Goal: Check status

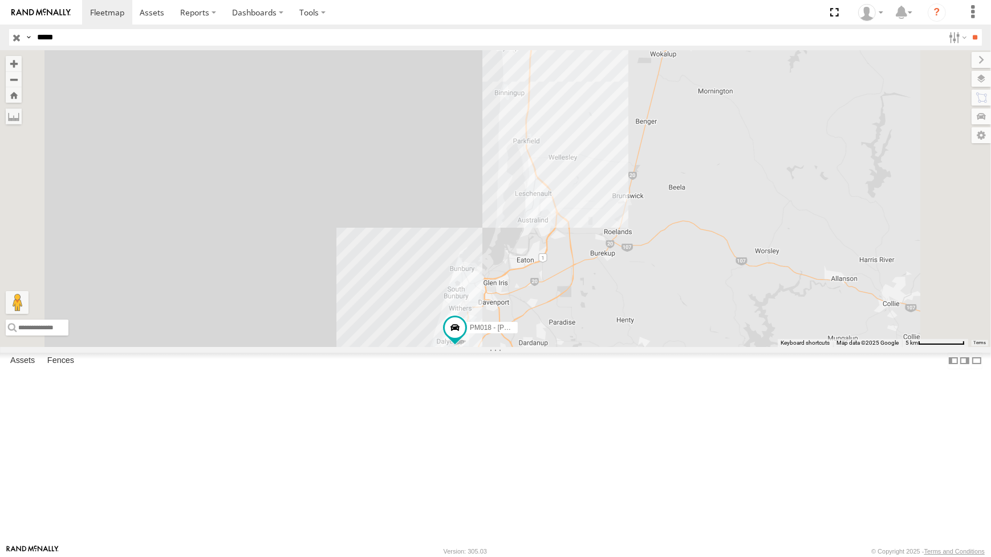
drag, startPoint x: 683, startPoint y: 141, endPoint x: 646, endPoint y: 361, distance: 222.6
click at [646, 346] on div "PM018 - [PERSON_NAME]" at bounding box center [495, 198] width 991 height 296
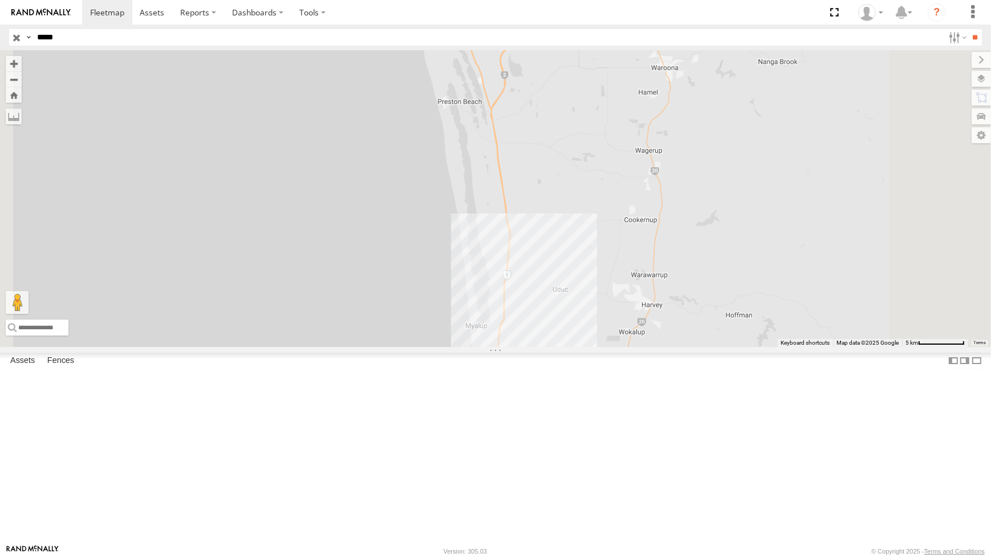
click at [17, 35] on input "button" at bounding box center [16, 37] width 15 height 17
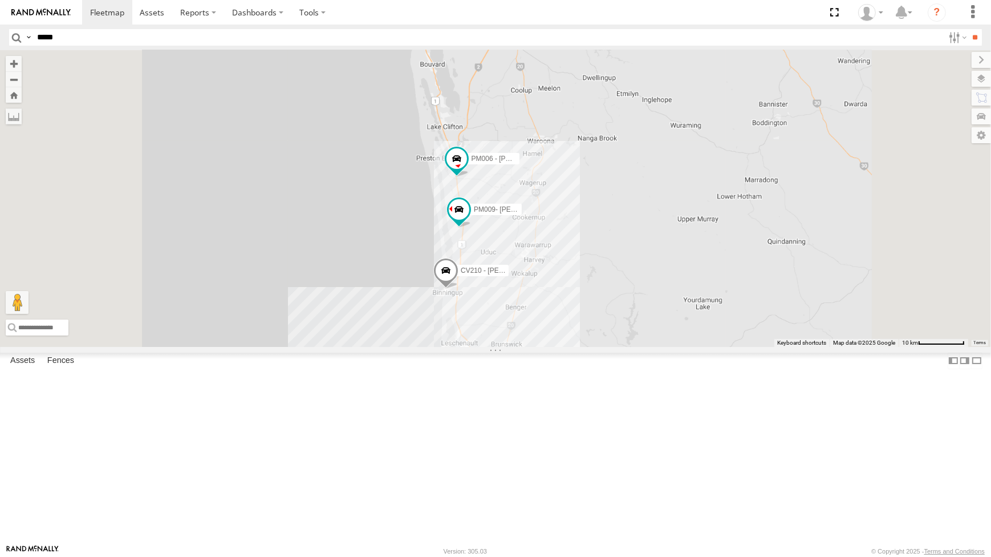
drag, startPoint x: 664, startPoint y: 401, endPoint x: 660, endPoint y: 271, distance: 130.1
click at [660, 271] on div "CV210 - [PERSON_NAME] PM006 - [PERSON_NAME] TR001 - Compressor CV372 - [PERSON_…" at bounding box center [495, 198] width 991 height 296
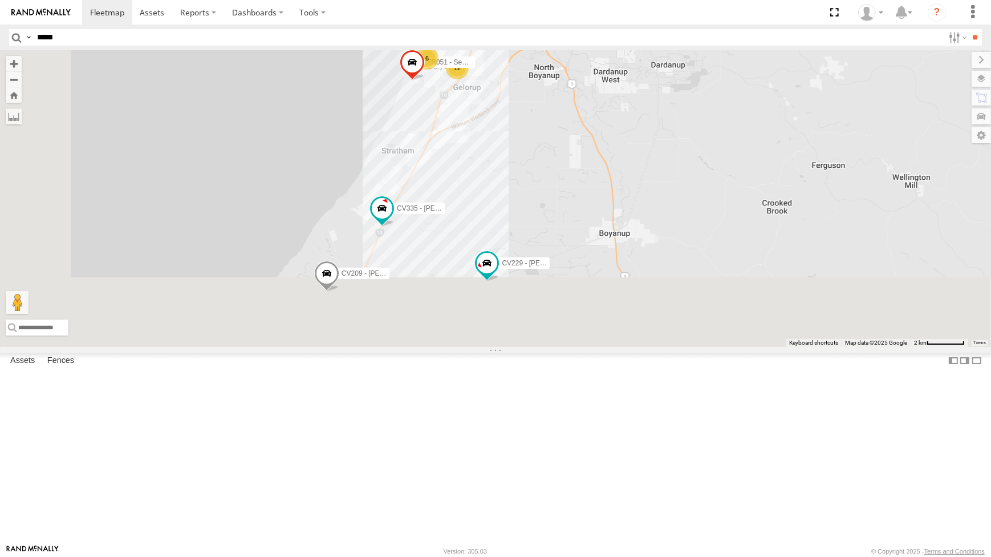
drag, startPoint x: 534, startPoint y: 487, endPoint x: 648, endPoint y: 302, distance: 217.1
click at [648, 302] on div "CV210 - [PERSON_NAME] PM006 - [PERSON_NAME] TR001 - Compressor CV372 - [PERSON_…" at bounding box center [495, 198] width 991 height 296
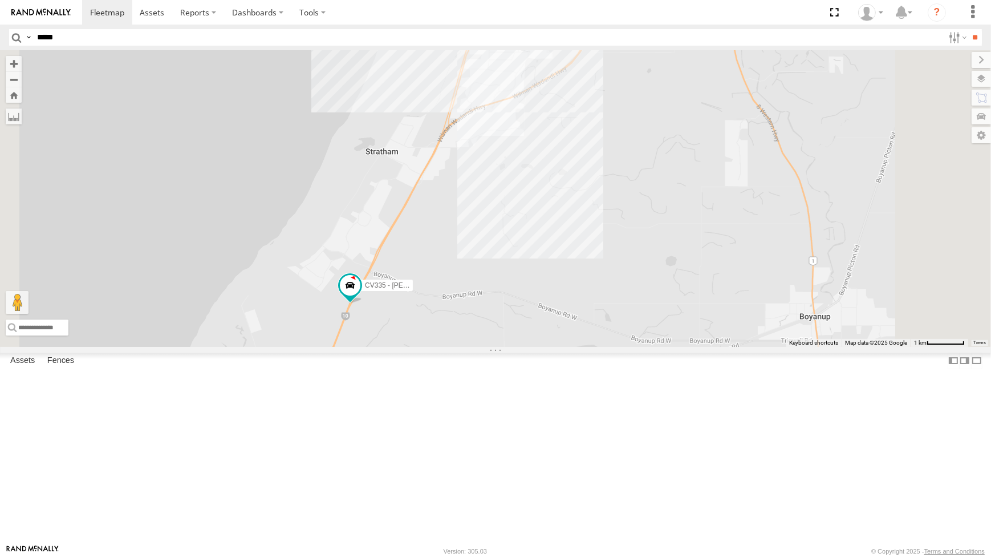
drag, startPoint x: 610, startPoint y: 175, endPoint x: 598, endPoint y: 216, distance: 42.6
click at [600, 218] on div "CV210 - [PERSON_NAME] PM006 - [PERSON_NAME] TR001 - Compressor CV372 - [PERSON_…" at bounding box center [495, 198] width 991 height 296
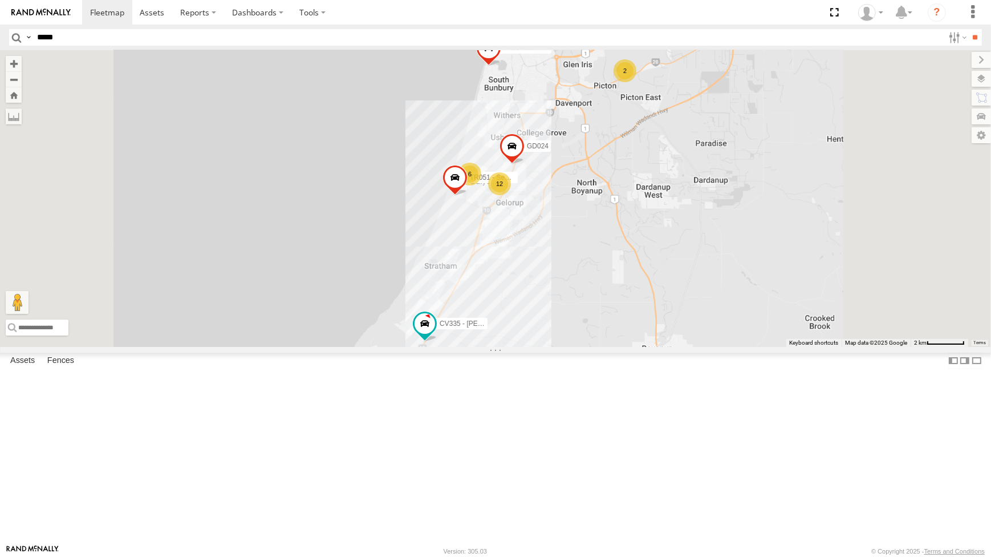
drag, startPoint x: 753, startPoint y: 128, endPoint x: 690, endPoint y: 271, distance: 155.7
click at [694, 259] on div "CV210 - [PERSON_NAME] PM006 - [PERSON_NAME] TR001 - Compressor CV372 - [PERSON_…" at bounding box center [495, 198] width 991 height 296
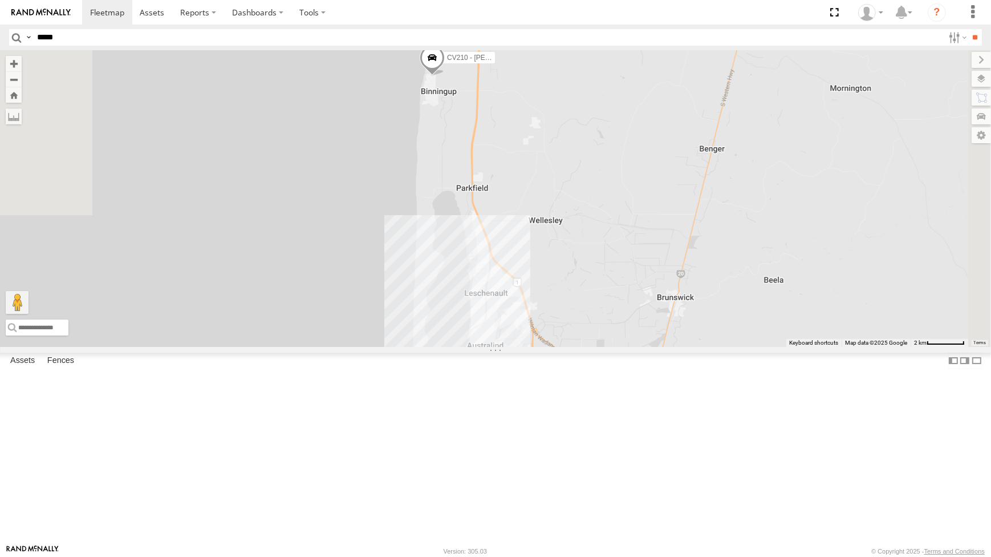
drag, startPoint x: 669, startPoint y: 371, endPoint x: 656, endPoint y: 407, distance: 38.4
click at [656, 346] on div "CV210 - [PERSON_NAME] PM006 - [PERSON_NAME] TR001 - Compressor CV372 - [PERSON_…" at bounding box center [495, 198] width 991 height 296
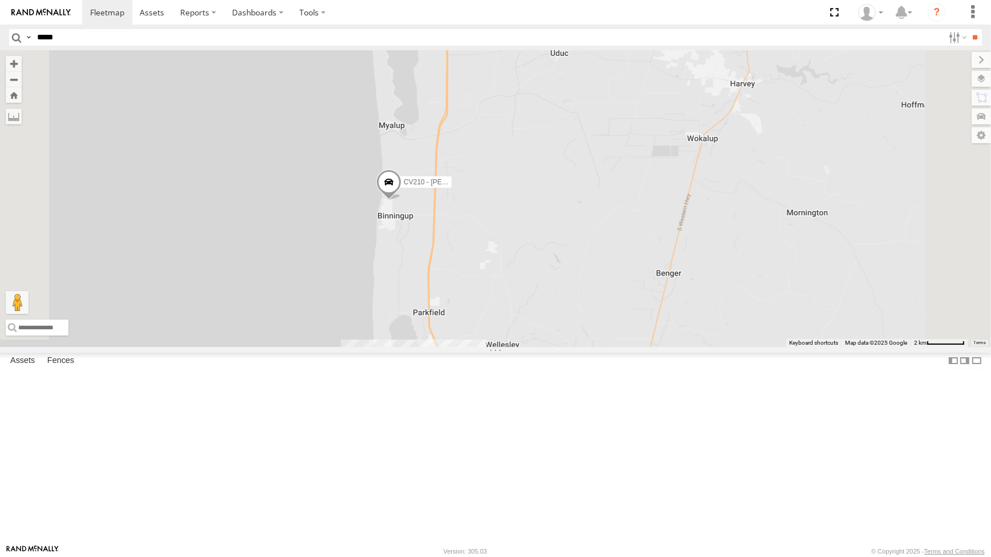
drag, startPoint x: 754, startPoint y: 280, endPoint x: 726, endPoint y: 357, distance: 82.1
click at [734, 346] on div "CV210 - [PERSON_NAME] PM006 - [PERSON_NAME] TR001 - Compressor CV372 - [PERSON_…" at bounding box center [495, 198] width 991 height 296
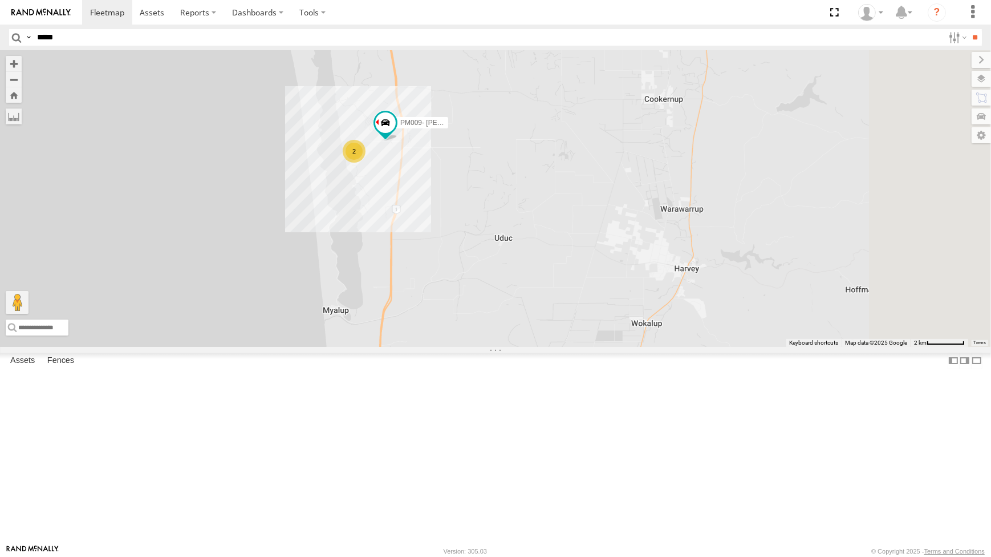
drag, startPoint x: 684, startPoint y: 359, endPoint x: 673, endPoint y: 382, distance: 25.5
click at [676, 346] on div "CV210 - [PERSON_NAME] PM006 - [PERSON_NAME] TR001 - Compressor CV372 - [PERSON_…" at bounding box center [495, 198] width 991 height 296
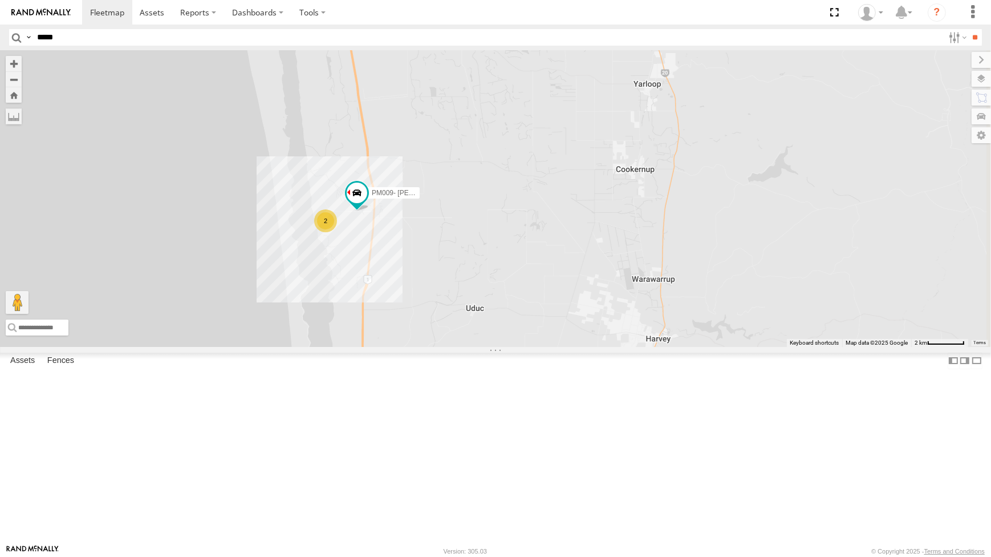
drag, startPoint x: 668, startPoint y: 241, endPoint x: 693, endPoint y: 346, distance: 108.4
click at [692, 338] on div "CV210 - [PERSON_NAME] PM006 - [PERSON_NAME] TR001 - Compressor CV372 - [PERSON_…" at bounding box center [495, 198] width 991 height 296
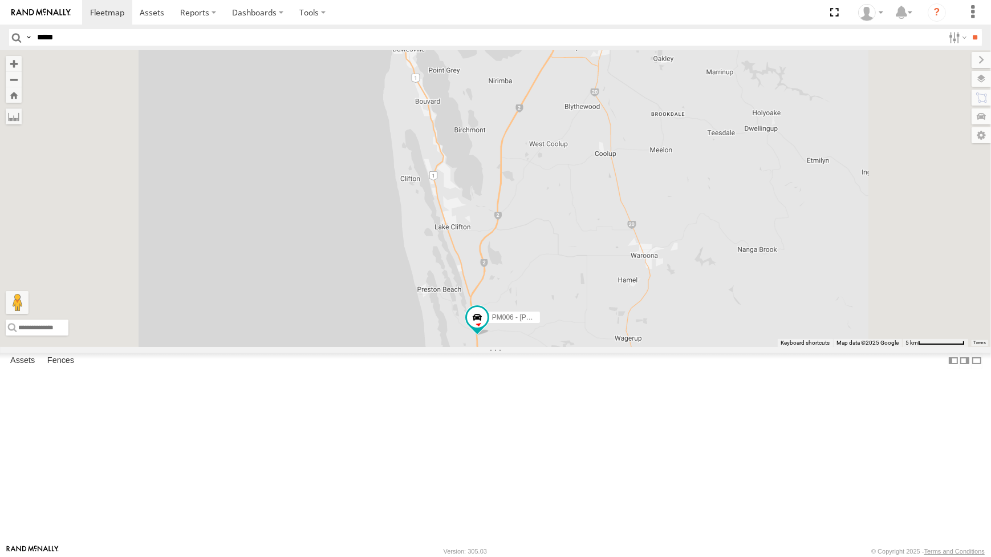
click at [700, 346] on div "CV210 - [PERSON_NAME] PM006 - [PERSON_NAME] TR001 - Compressor CV372 - [PERSON_…" at bounding box center [495, 198] width 991 height 296
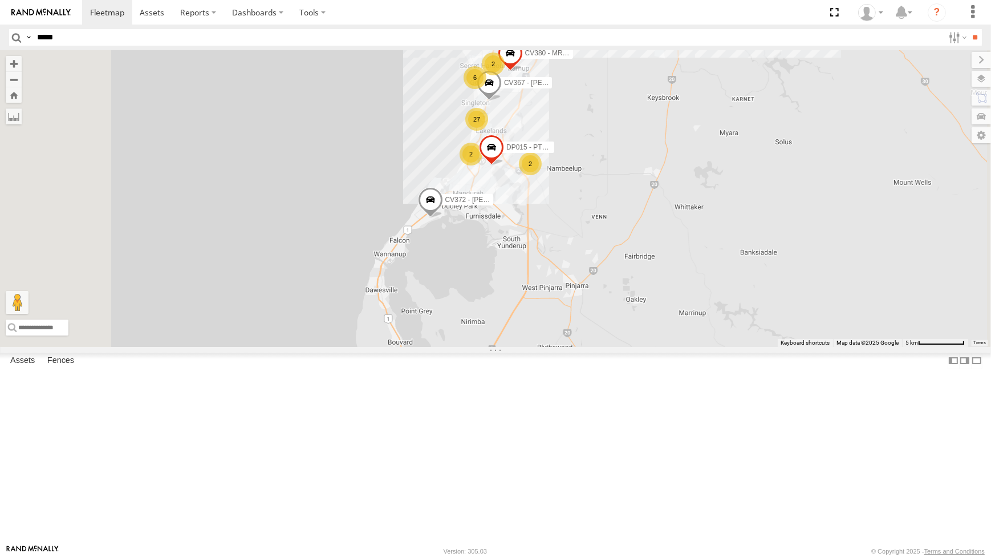
drag, startPoint x: 693, startPoint y: 328, endPoint x: 687, endPoint y: 374, distance: 46.7
click at [686, 346] on div "CV210 - [PERSON_NAME] PM006 - [PERSON_NAME] TR001 - Compressor CV372 - [PERSON_…" at bounding box center [495, 198] width 991 height 296
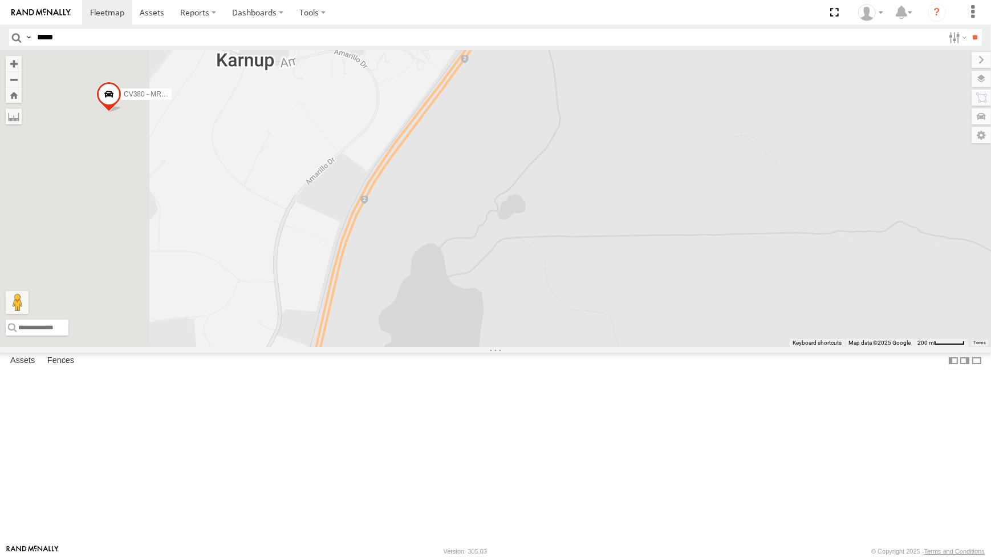
drag, startPoint x: 612, startPoint y: 239, endPoint x: 810, endPoint y: 372, distance: 238.8
click at [794, 346] on div "CV210 - [PERSON_NAME] PM006 - [PERSON_NAME] TR001 - Compressor CV372 - [PERSON_…" at bounding box center [495, 198] width 991 height 296
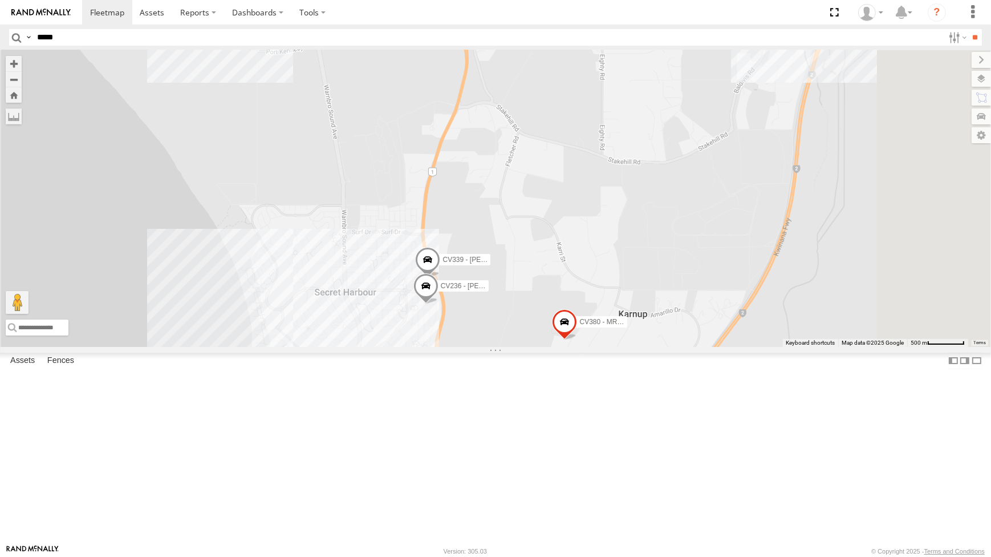
drag, startPoint x: 756, startPoint y: 313, endPoint x: 632, endPoint y: 322, distance: 124.1
click at [612, 314] on div "CV210 - [PERSON_NAME] PM006 - [PERSON_NAME] TR001 - Compressor CV372 - [PERSON_…" at bounding box center [495, 198] width 991 height 296
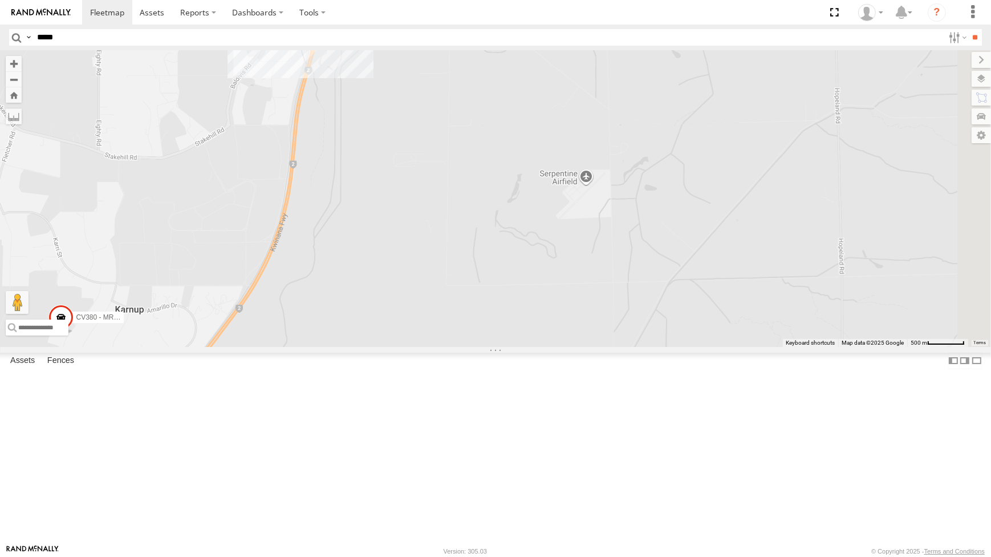
drag, startPoint x: 657, startPoint y: 314, endPoint x: 710, endPoint y: 323, distance: 53.8
click at [709, 321] on div "CV210 - [PERSON_NAME] PM006 - [PERSON_NAME] TR001 - Compressor CV372 - [PERSON_…" at bounding box center [495, 198] width 991 height 296
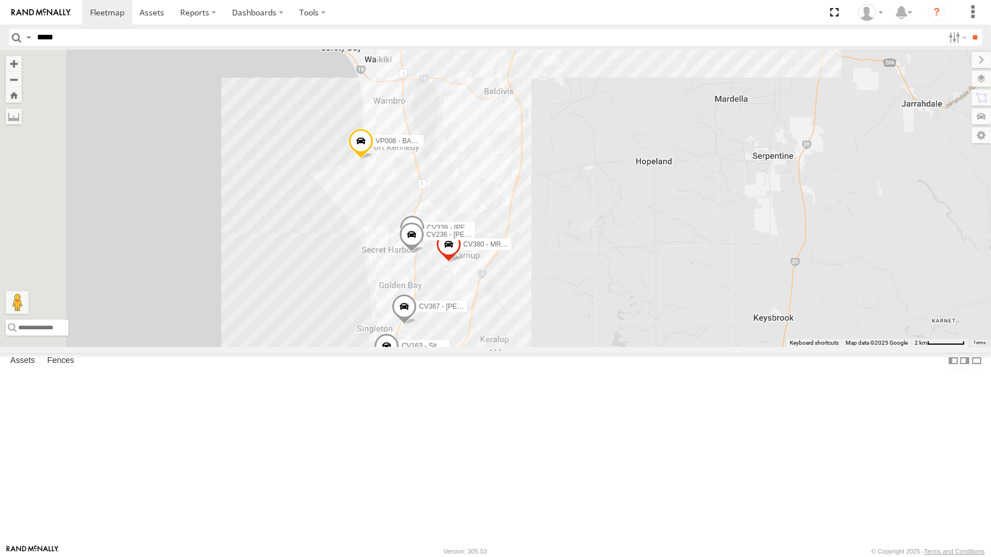
drag, startPoint x: 684, startPoint y: 234, endPoint x: 702, endPoint y: 319, distance: 86.8
click at [701, 315] on div "CV210 - [PERSON_NAME] PM006 - [PERSON_NAME] TR001 - Compressor CV372 - [PERSON_…" at bounding box center [495, 198] width 991 height 296
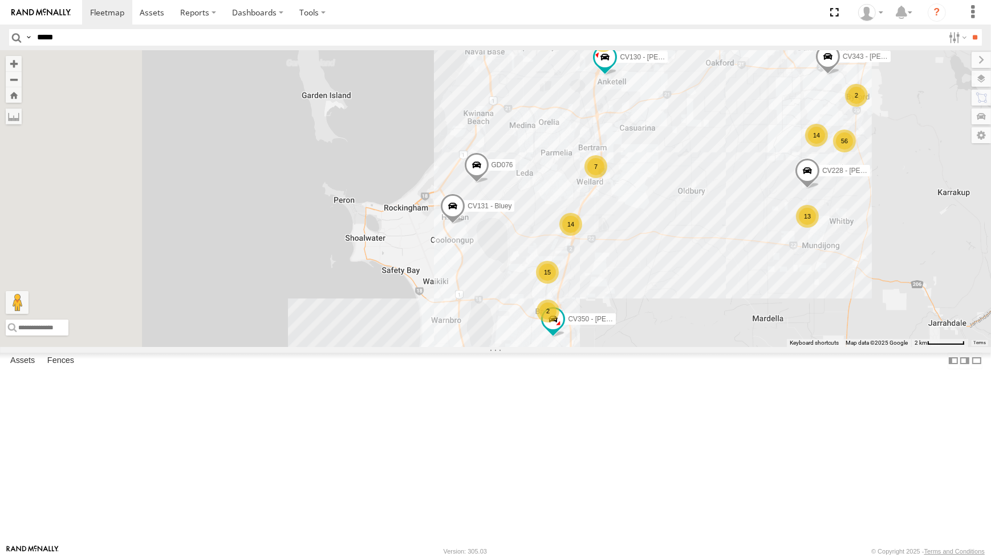
drag, startPoint x: 718, startPoint y: 426, endPoint x: 712, endPoint y: 429, distance: 7.4
click at [713, 346] on div "CV210 - [PERSON_NAME] PM006 - [PERSON_NAME] TR001 - Compressor CV372 - [PERSON_…" at bounding box center [495, 198] width 991 height 296
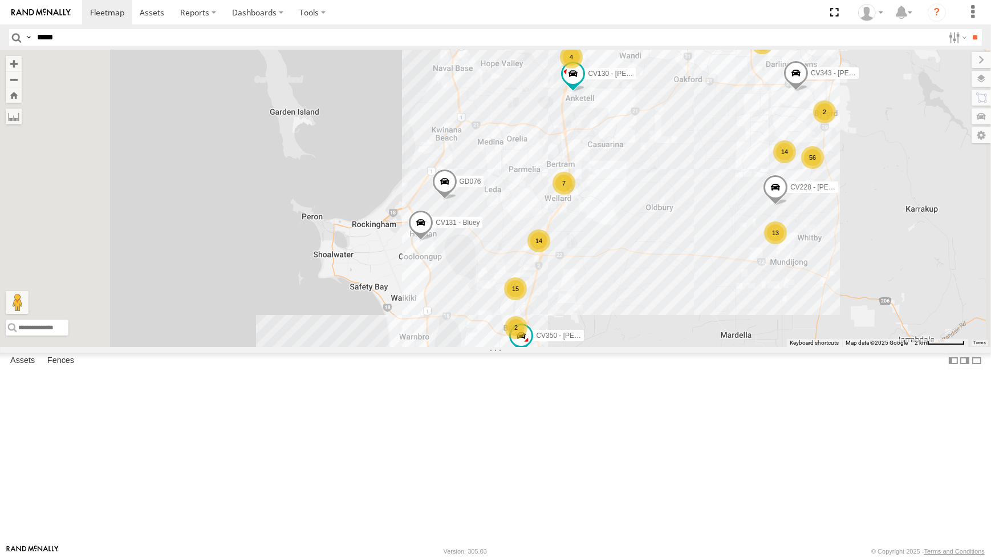
drag, startPoint x: 724, startPoint y: 448, endPoint x: 708, endPoint y: 460, distance: 20.0
click at [711, 346] on div "CV210 - [PERSON_NAME] PM006 - [PERSON_NAME] TR001 - Compressor CV372 - [PERSON_…" at bounding box center [495, 198] width 991 height 296
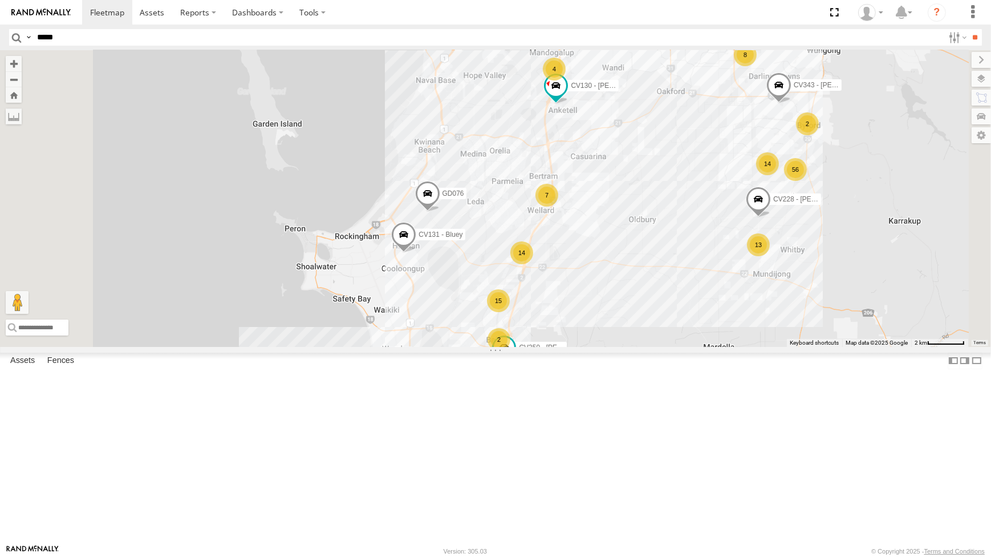
drag, startPoint x: 757, startPoint y: 396, endPoint x: 737, endPoint y: 392, distance: 19.8
click at [738, 346] on div "CV210 - [PERSON_NAME] PM006 - [PERSON_NAME] TR001 - Compressor CV372 - [PERSON_…" at bounding box center [495, 198] width 991 height 296
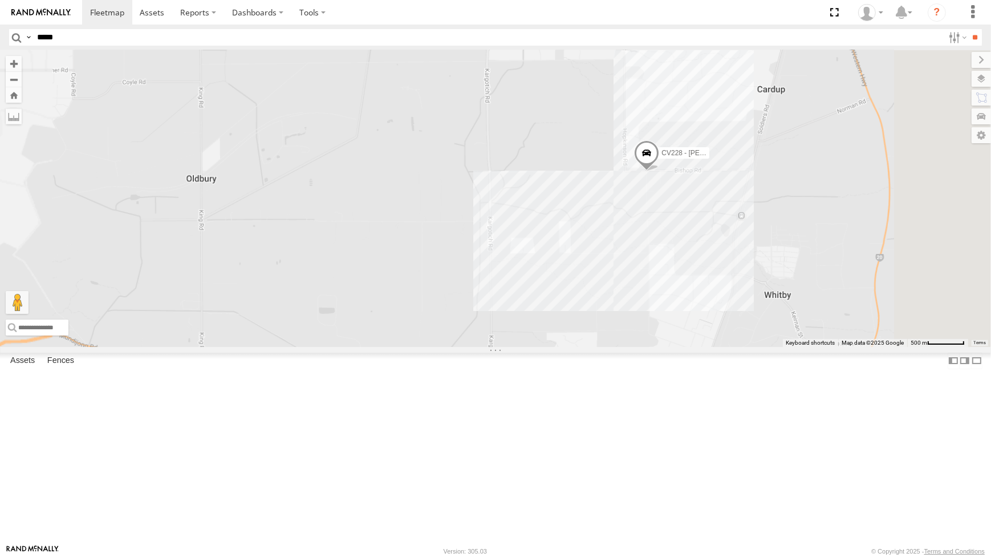
drag, startPoint x: 834, startPoint y: 288, endPoint x: 762, endPoint y: 311, distance: 75.4
click at [765, 310] on div "CV210 - [PERSON_NAME] PM006 - [PERSON_NAME] TR001 - Compressor CV372 - [PERSON_…" at bounding box center [495, 198] width 991 height 296
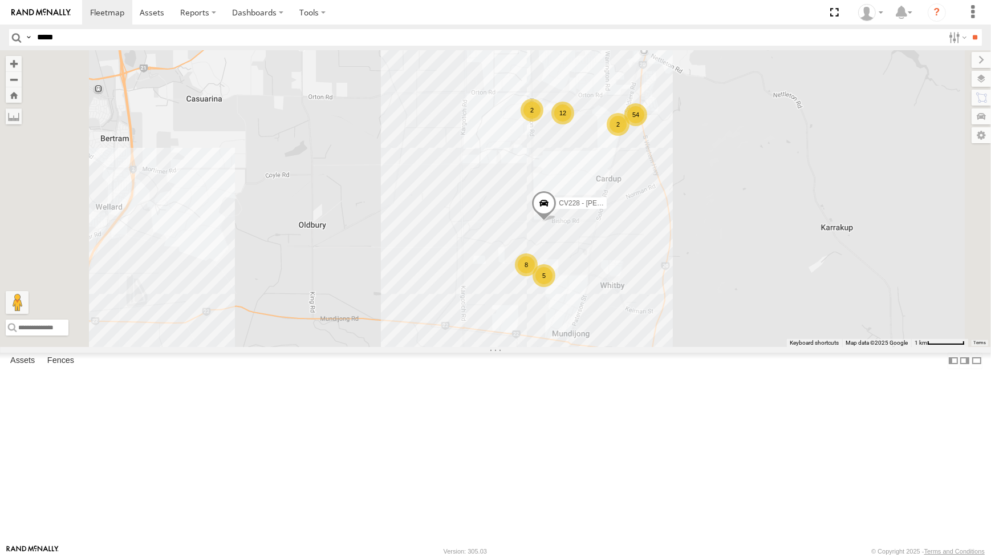
drag, startPoint x: 728, startPoint y: 253, endPoint x: 733, endPoint y: 277, distance: 24.5
click at [730, 267] on div "CV210 - [PERSON_NAME] PM006 - [PERSON_NAME] TR001 - Compressor CV372 - [PERSON_…" at bounding box center [495, 198] width 991 height 296
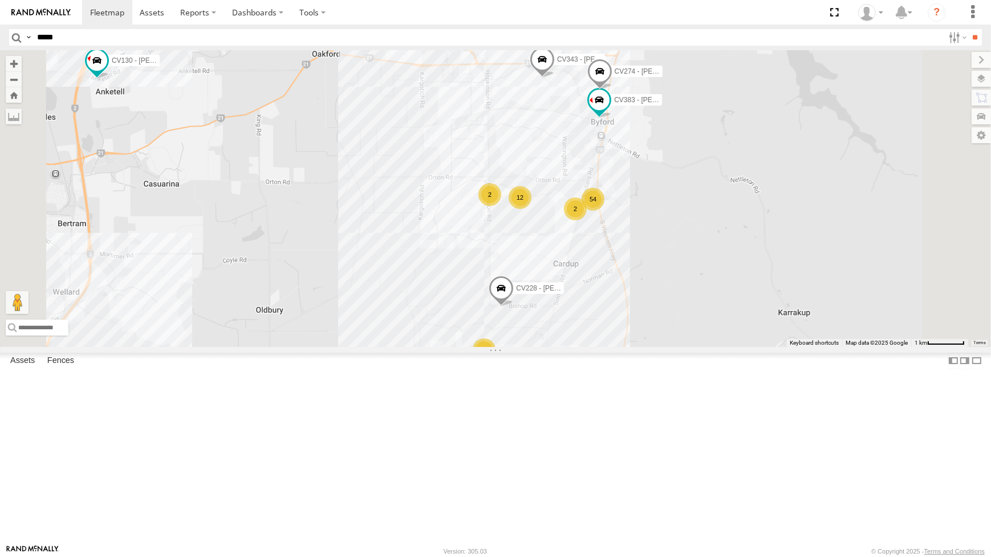
drag, startPoint x: 737, startPoint y: 342, endPoint x: 739, endPoint y: 309, distance: 33.1
click at [739, 309] on div "CV210 - [PERSON_NAME] PM006 - [PERSON_NAME] TR001 - Compressor CV372 - [PERSON_…" at bounding box center [495, 198] width 991 height 296
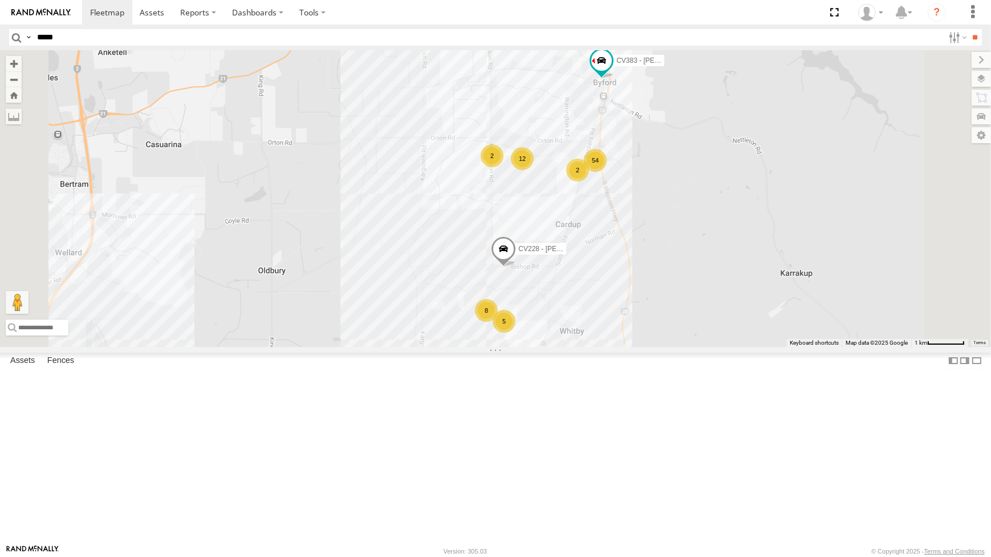
drag, startPoint x: 729, startPoint y: 389, endPoint x: 756, endPoint y: 348, distance: 48.7
click at [747, 346] on div "CV210 - [PERSON_NAME] PM006 - [PERSON_NAME] TR001 - Compressor CV372 - [PERSON_…" at bounding box center [495, 198] width 991 height 296
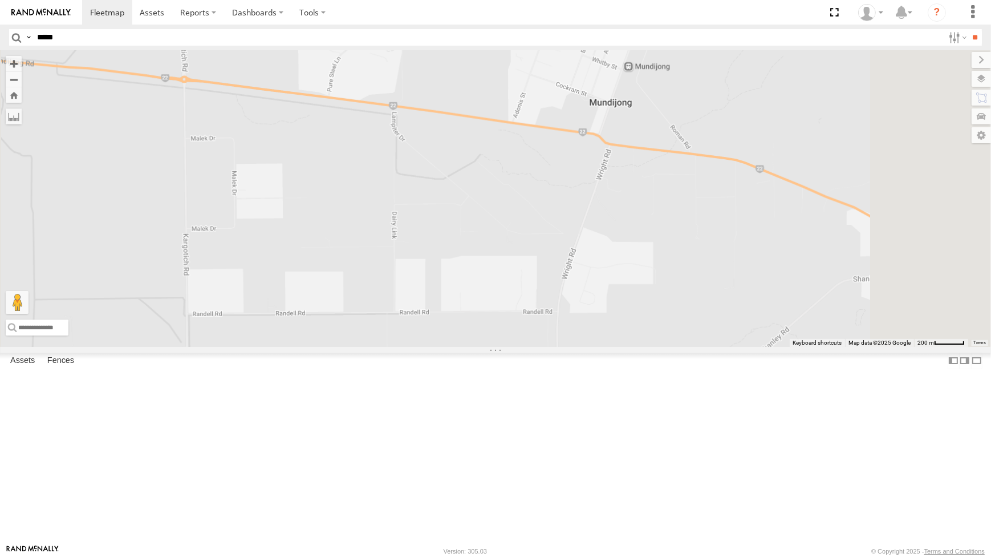
drag, startPoint x: 793, startPoint y: 410, endPoint x: 736, endPoint y: 250, distance: 169.5
click at [738, 253] on div "CV210 - [PERSON_NAME] PM006 - [PERSON_NAME] TR001 - Compressor CV372 - [PERSON_…" at bounding box center [495, 198] width 991 height 296
